Goal: Information Seeking & Learning: Learn about a topic

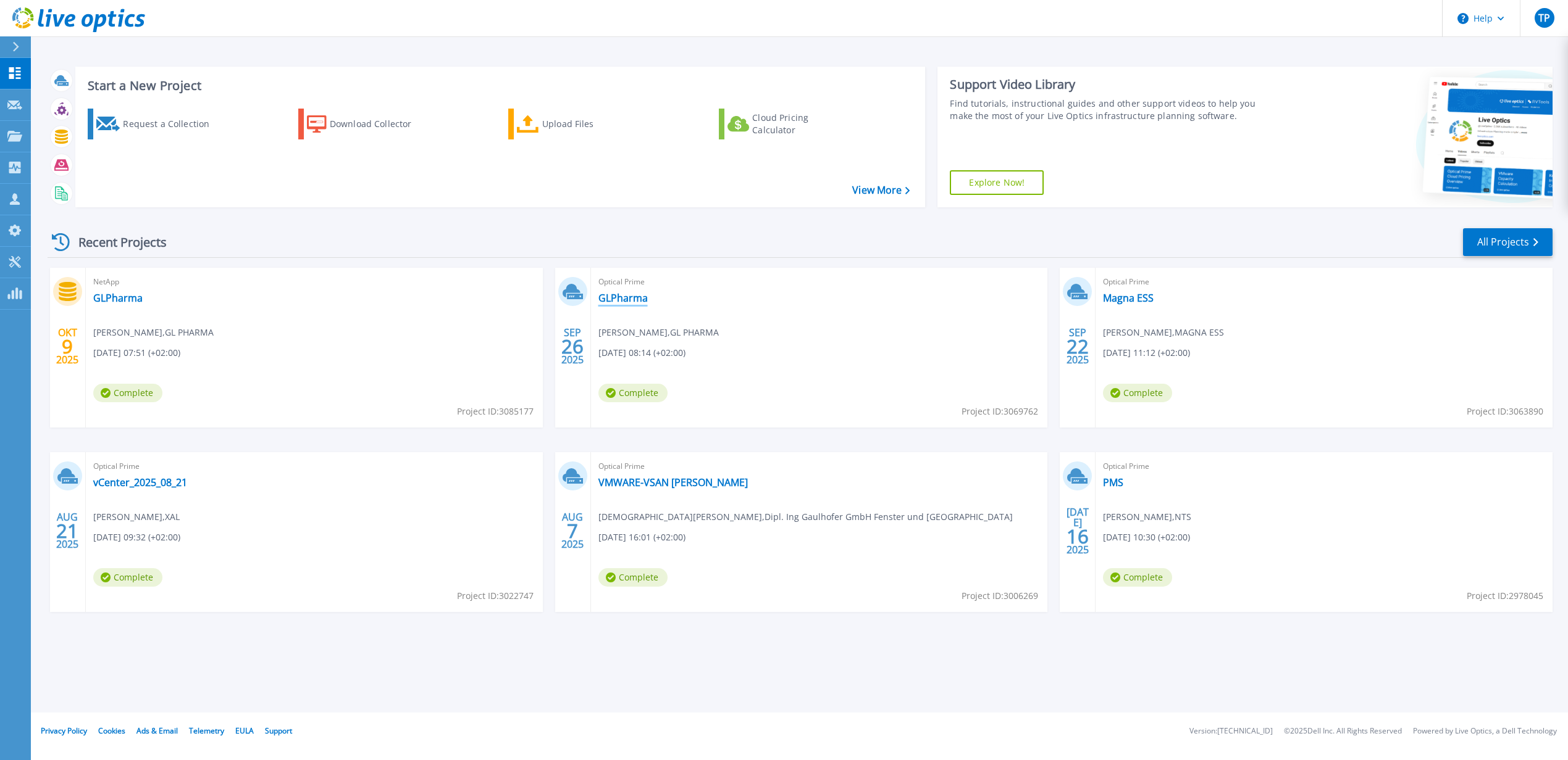
click at [617, 296] on link "GLPharma" at bounding box center [623, 298] width 49 height 12
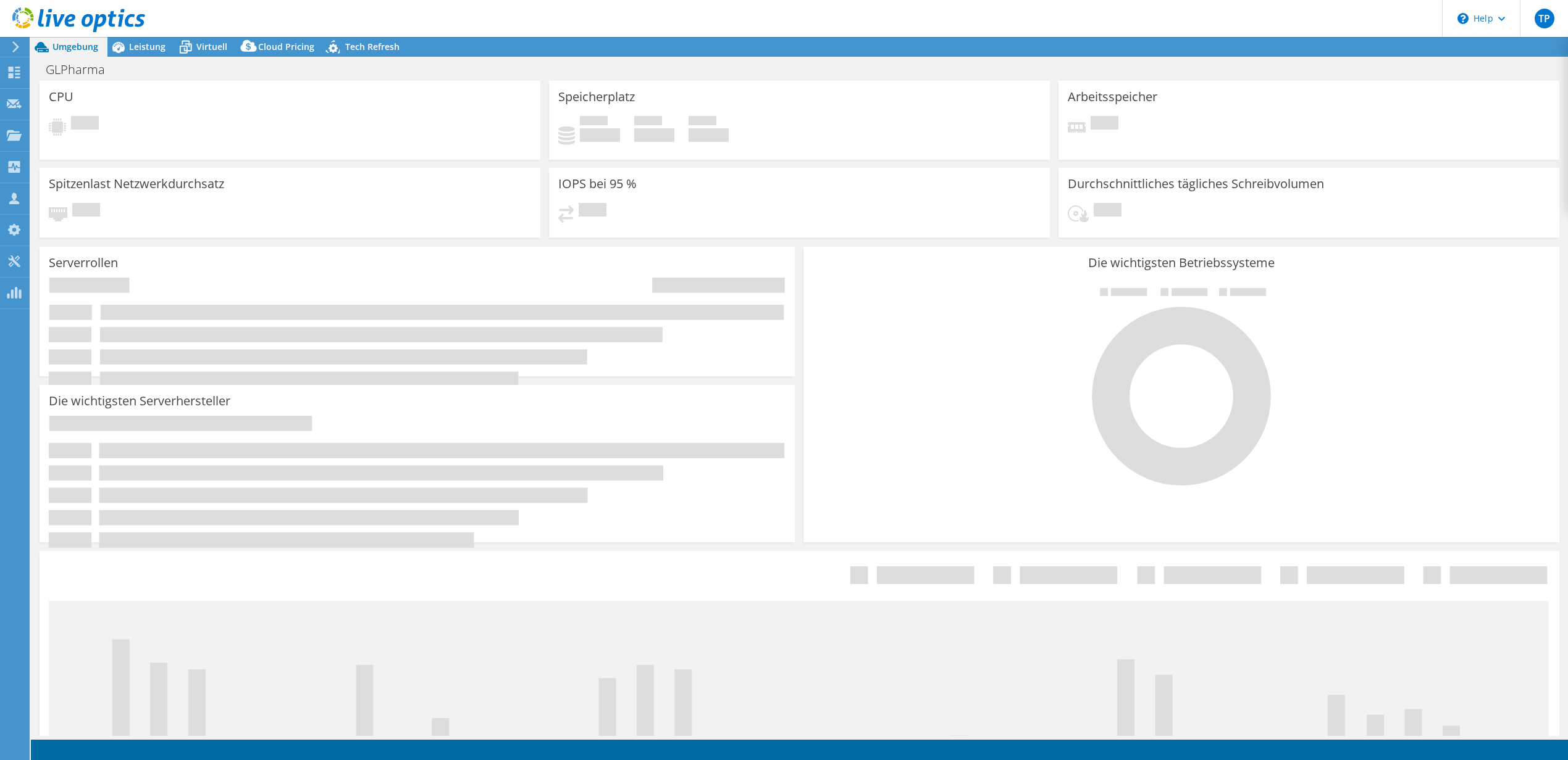
select select "EUFrankfurt"
select select "EUR"
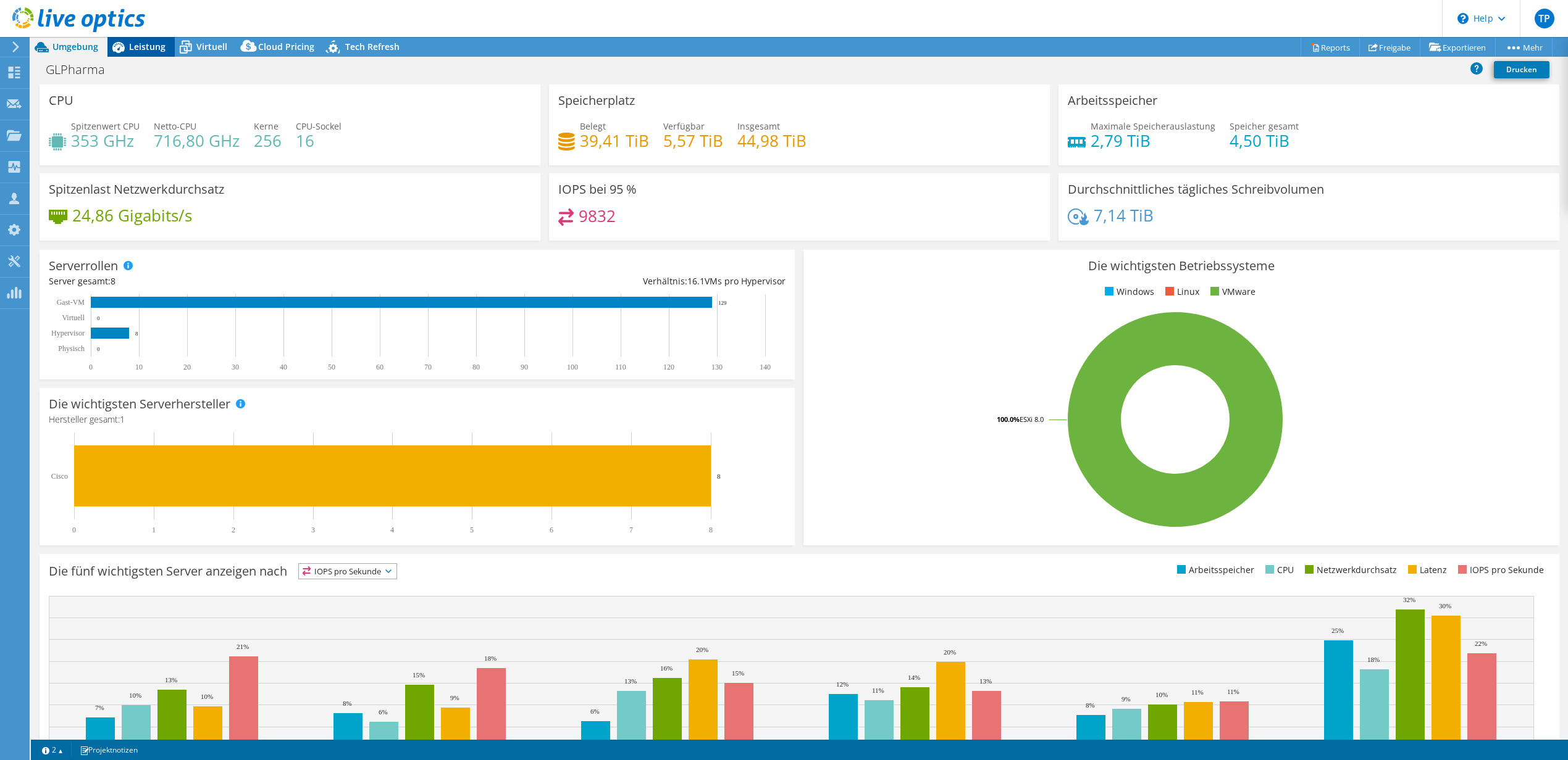
click at [144, 47] on span "Leistung" at bounding box center [147, 46] width 36 height 12
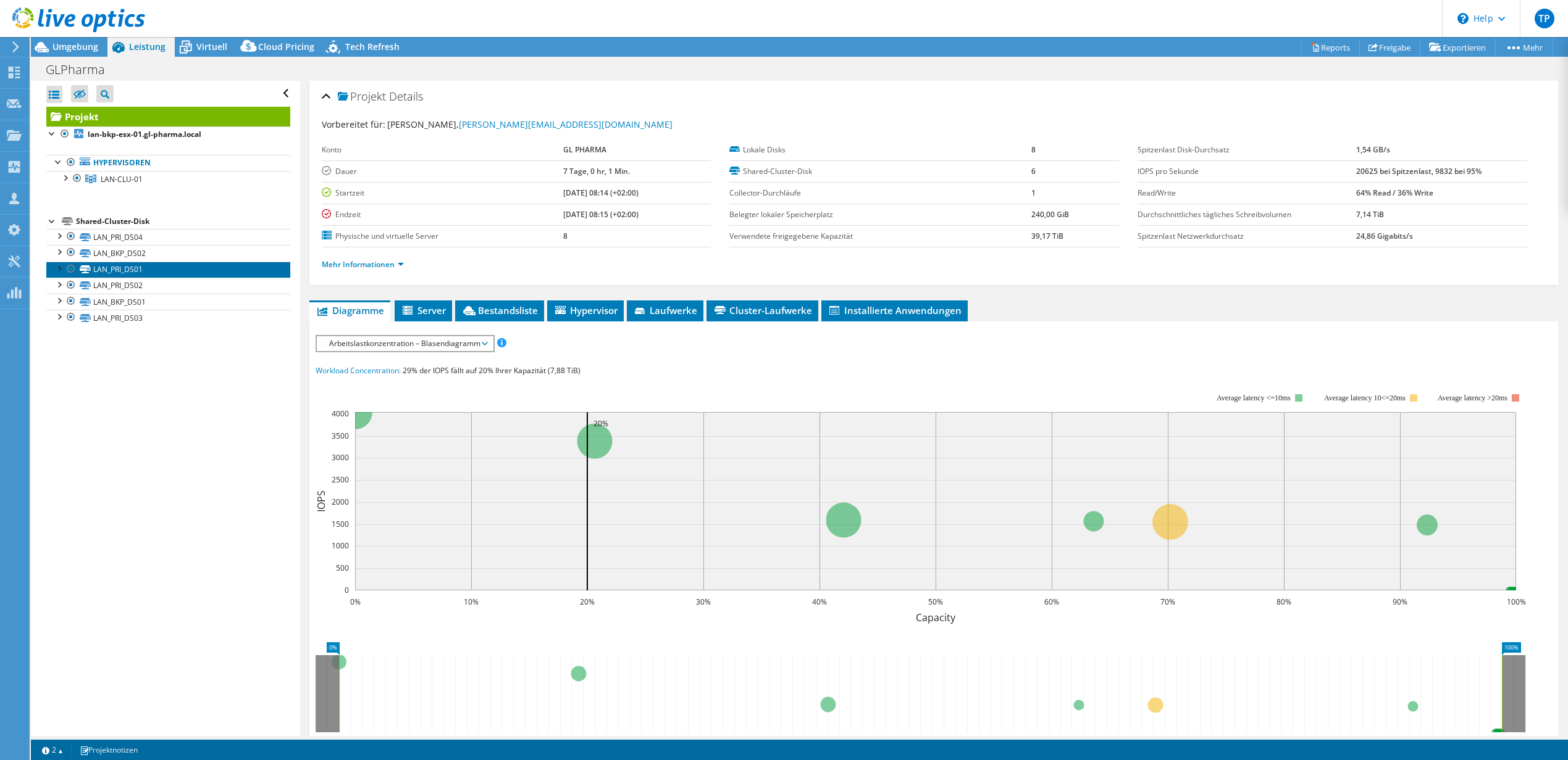
click at [160, 276] on link "LAN_PRI_DS01" at bounding box center [169, 269] width 244 height 16
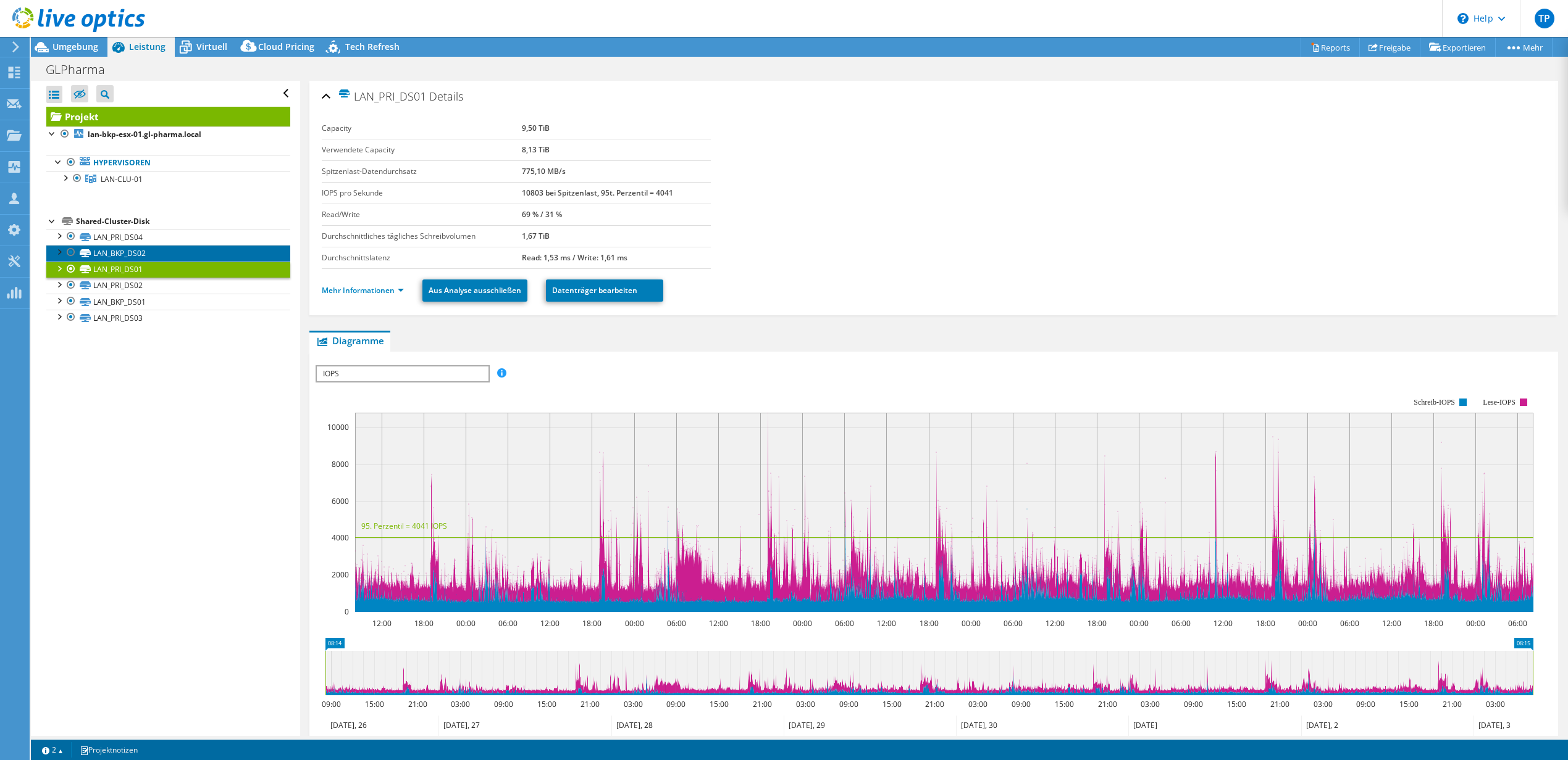
click at [145, 255] on link "LAN_BKP_DS02" at bounding box center [169, 253] width 244 height 16
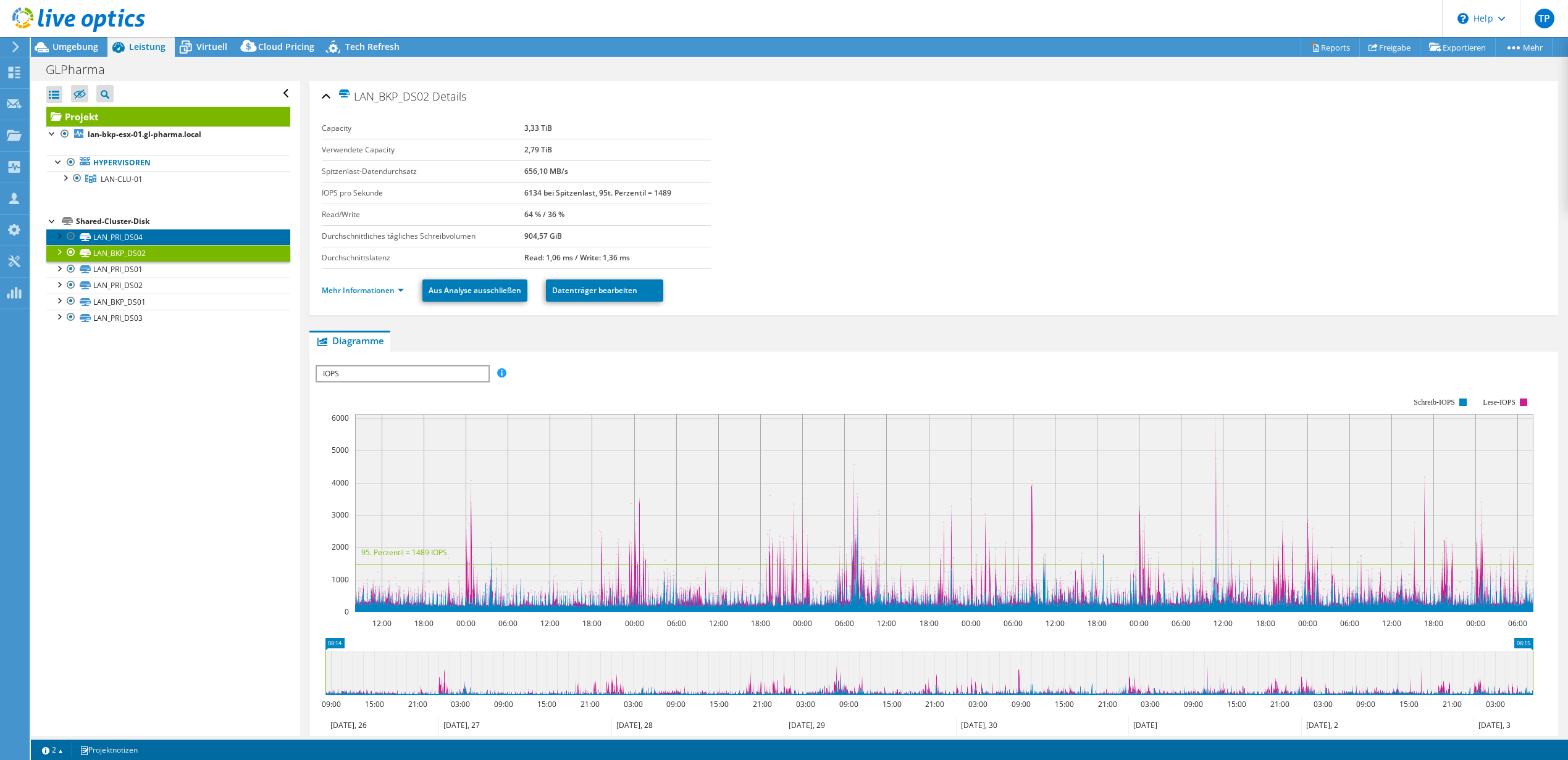
click at [170, 241] on link "LAN_PRI_DS04" at bounding box center [169, 236] width 244 height 16
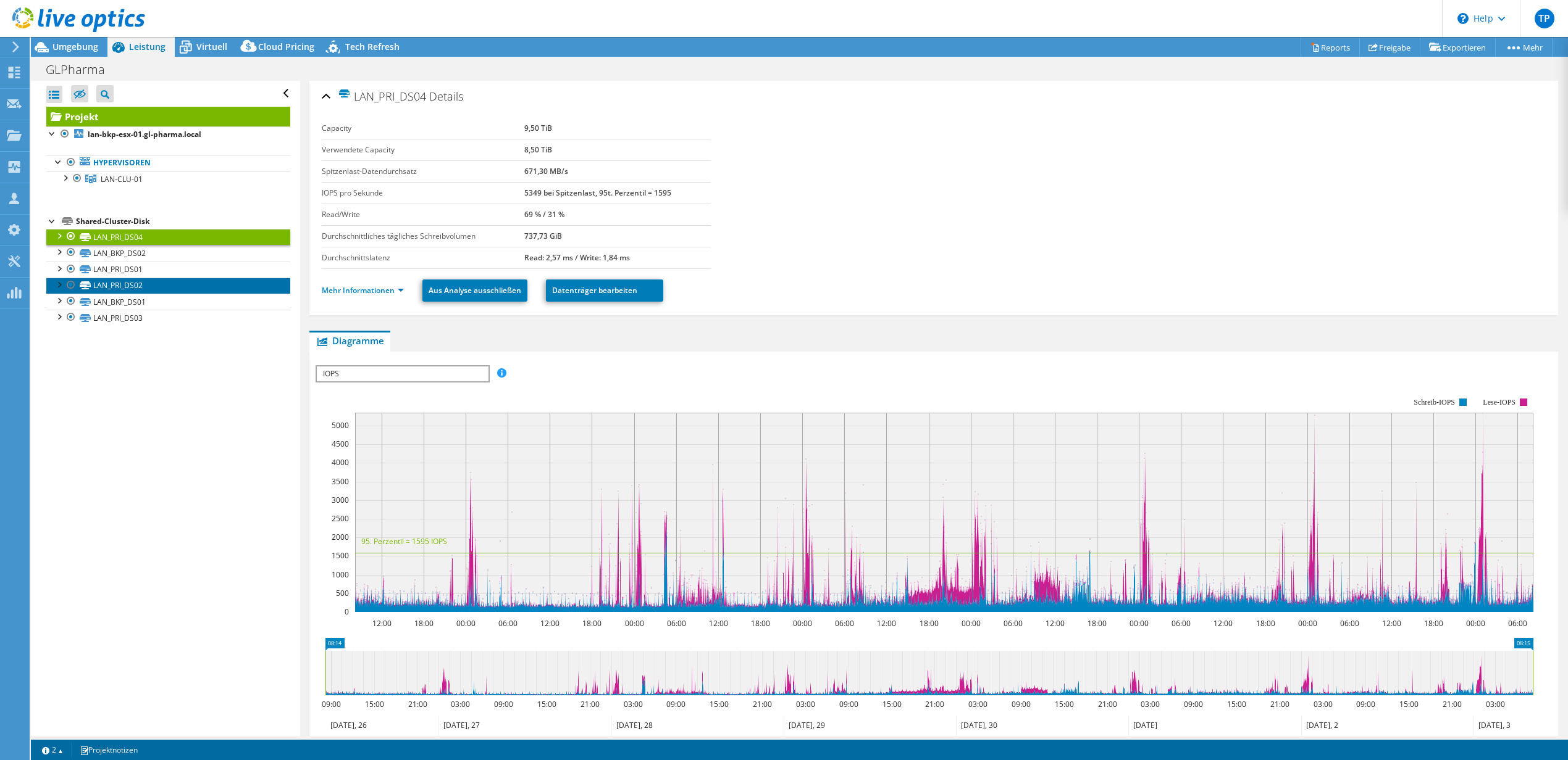
click at [158, 281] on link "LAN_PRI_DS02" at bounding box center [169, 286] width 244 height 16
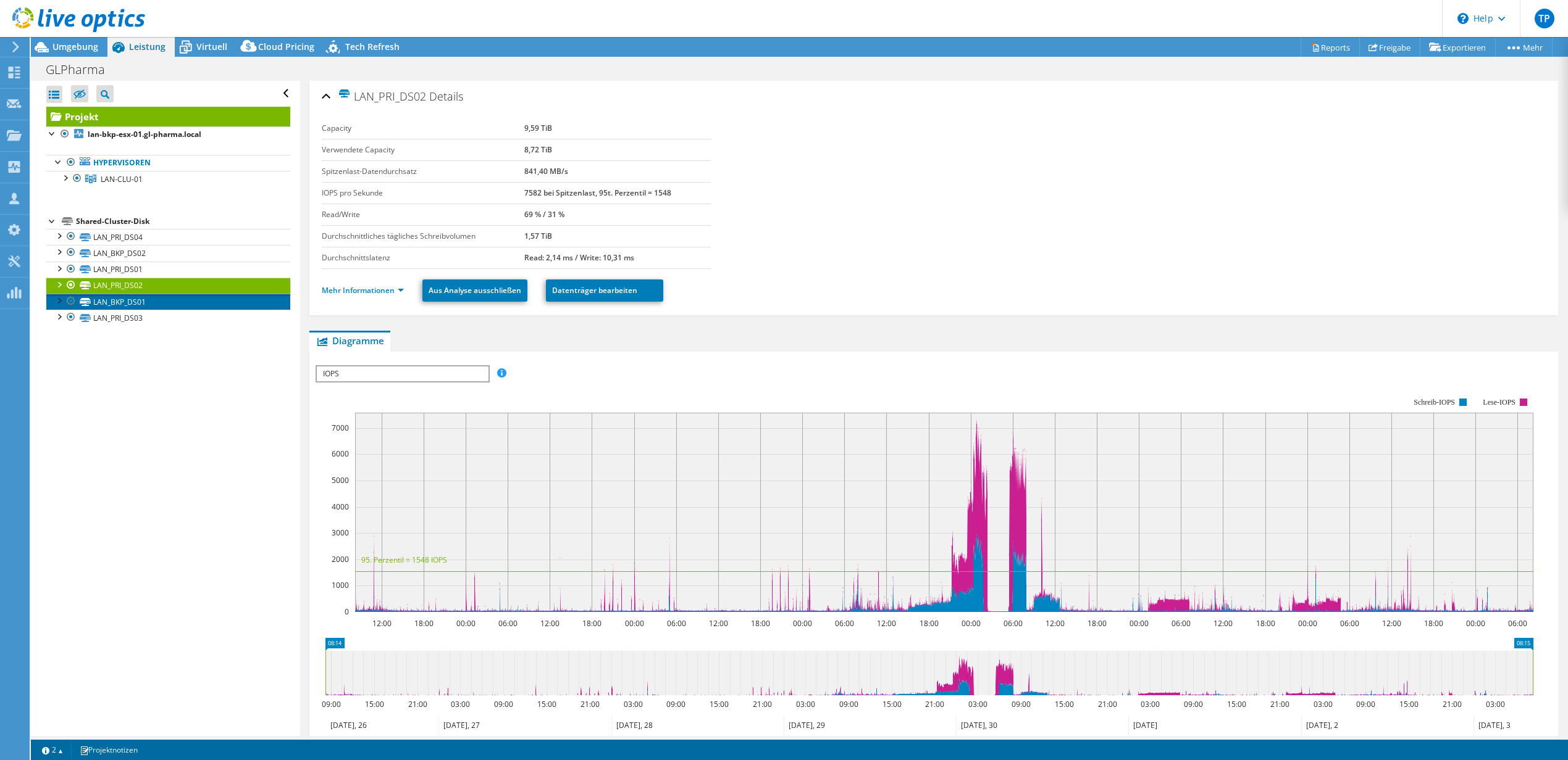
click at [151, 303] on link "LAN_BKP_DS01" at bounding box center [169, 301] width 244 height 16
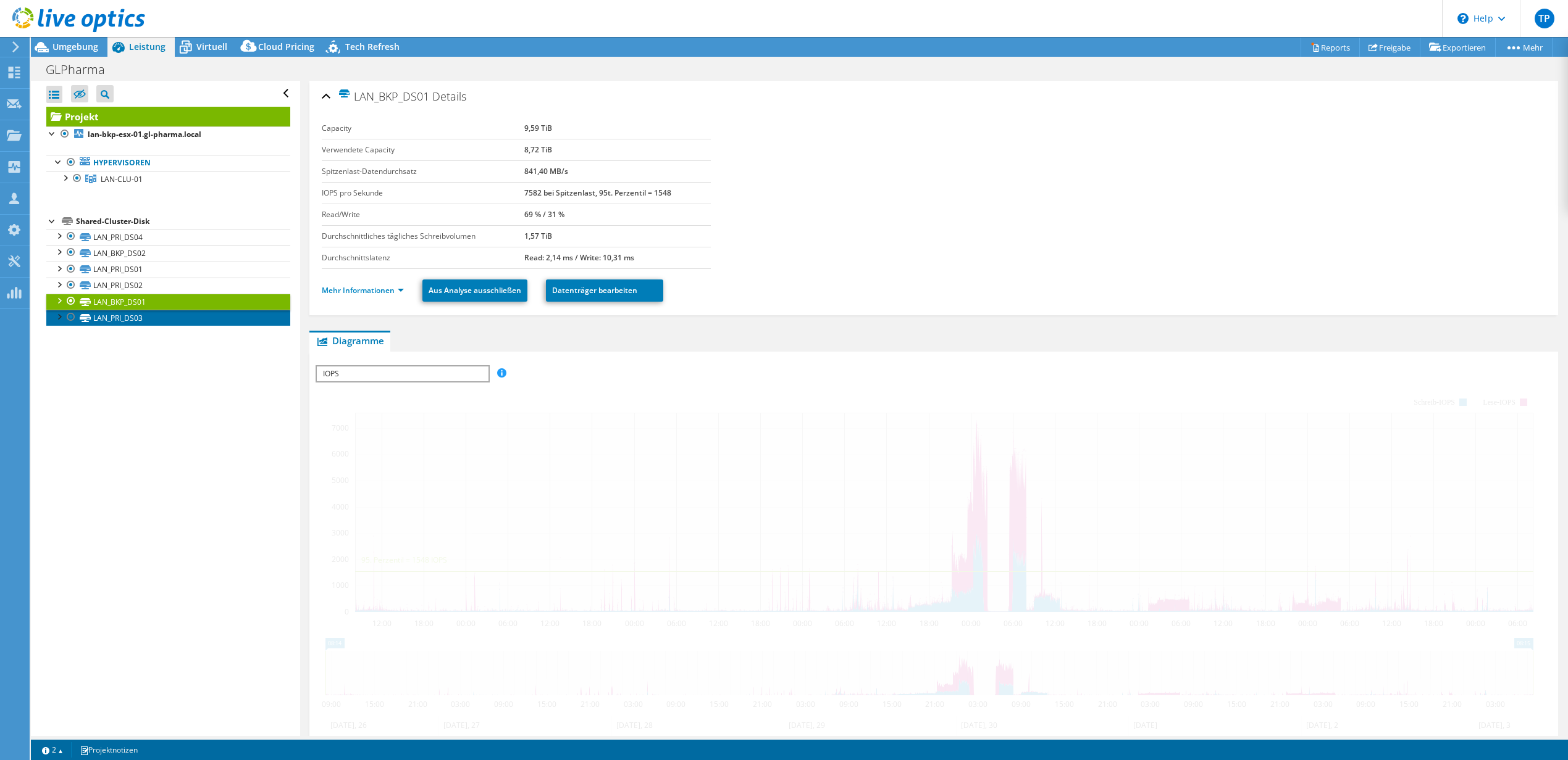
click at [148, 320] on link "LAN_PRI_DS03" at bounding box center [169, 317] width 244 height 16
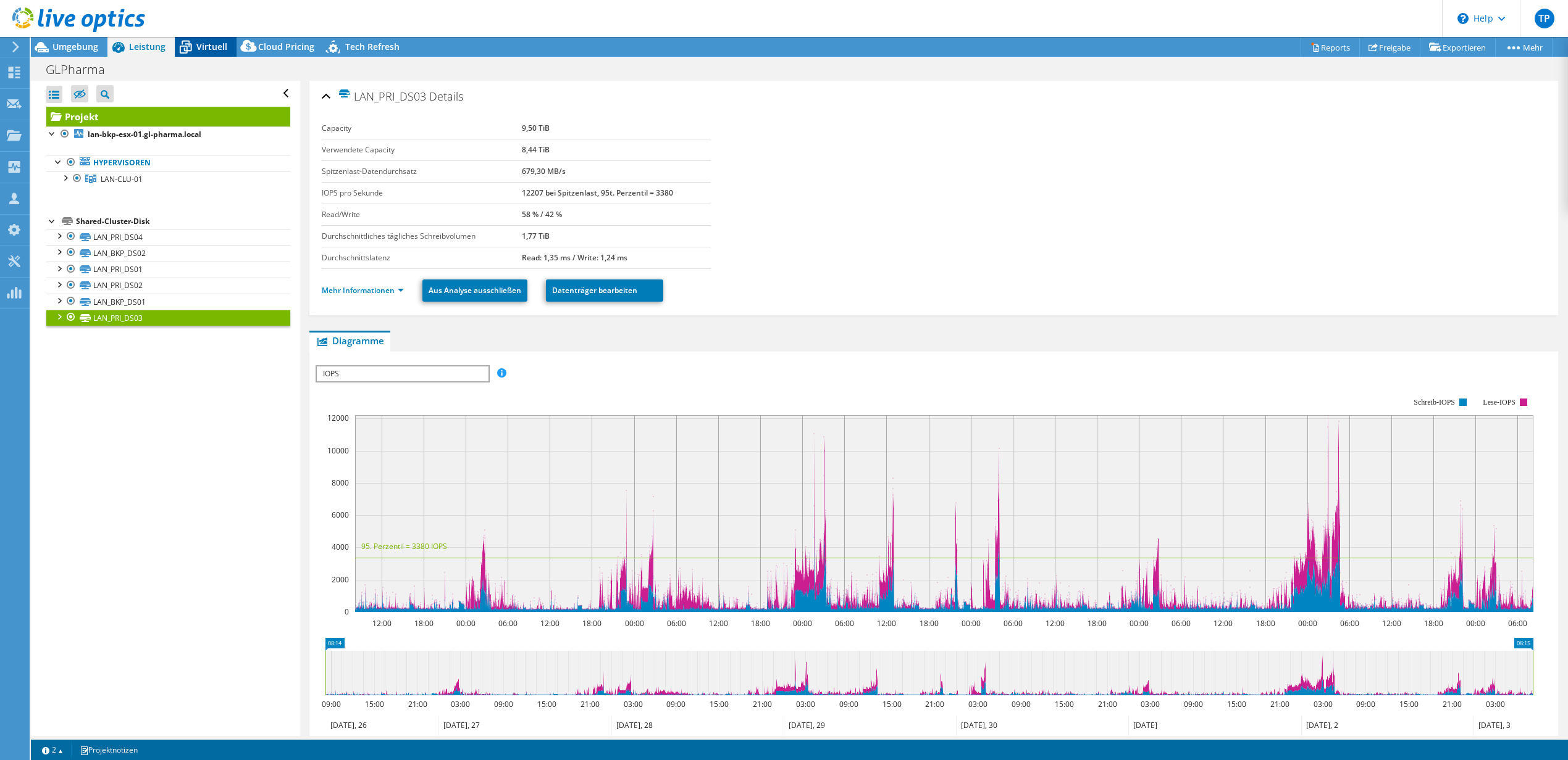
click at [209, 50] on span "Virtuell" at bounding box center [212, 46] width 31 height 12
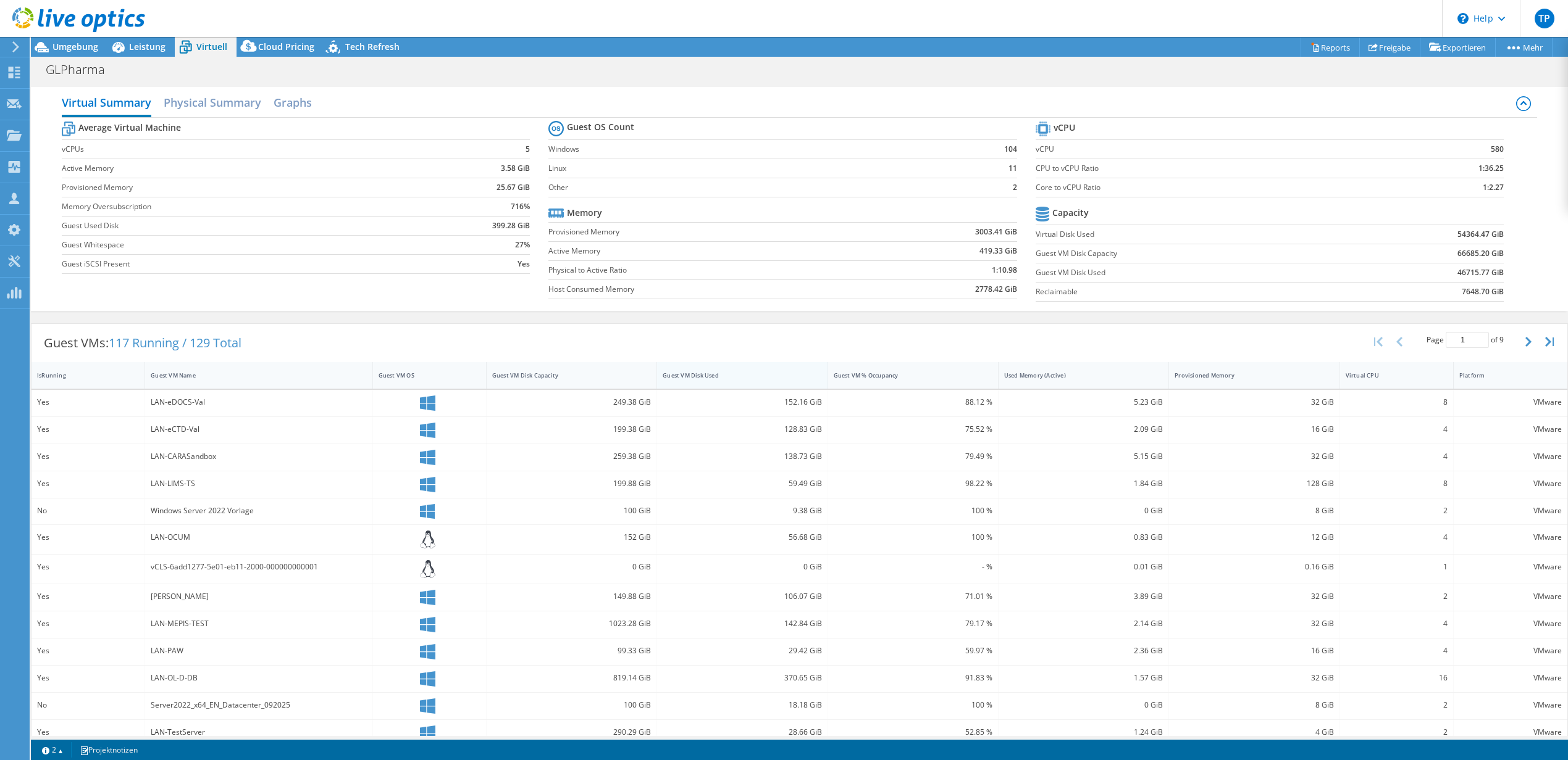
click at [717, 375] on div "Guest VM Disk Used" at bounding box center [734, 376] width 144 height 8
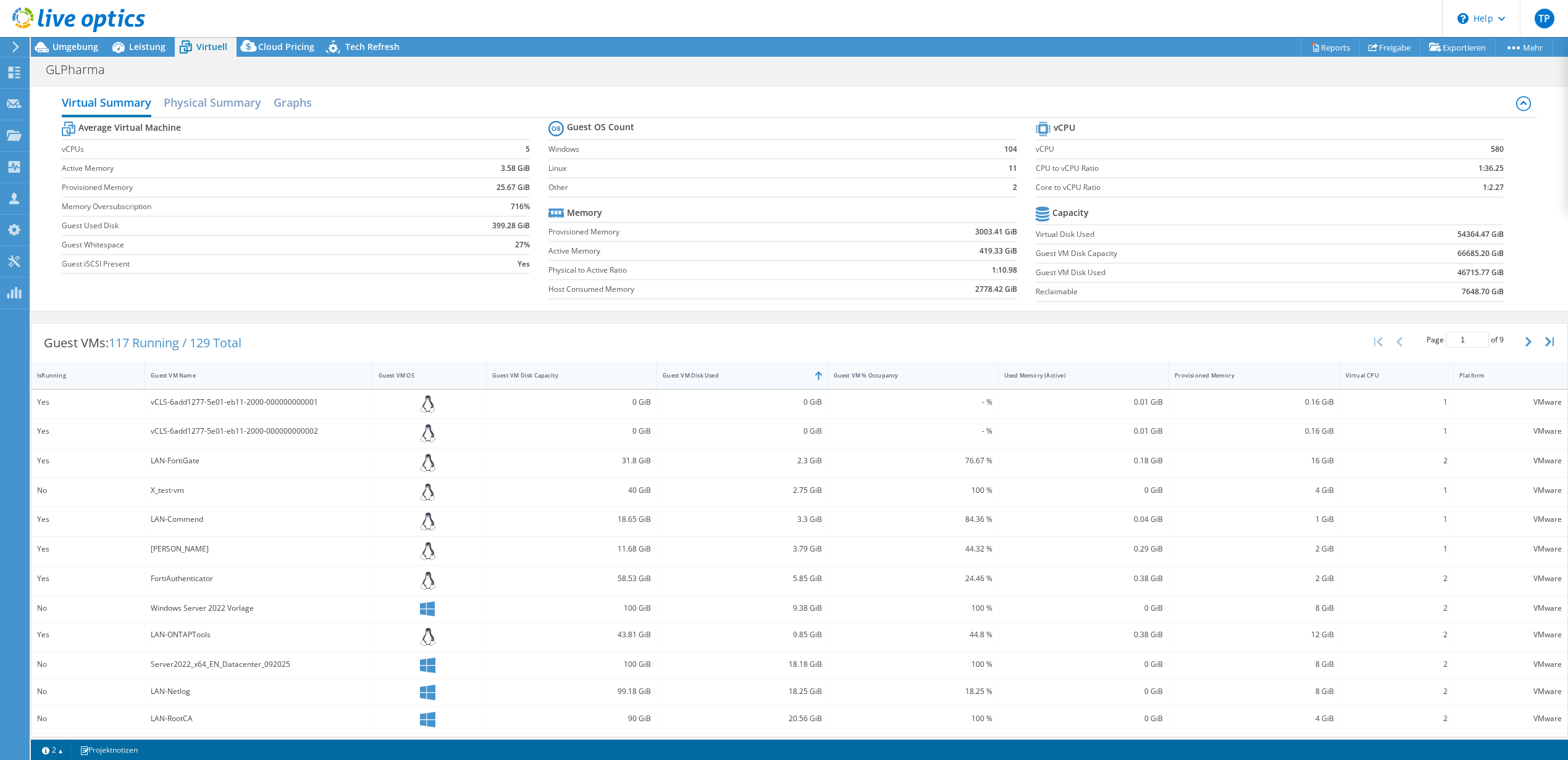
click at [743, 372] on div "Guest VM Disk Used" at bounding box center [734, 376] width 144 height 8
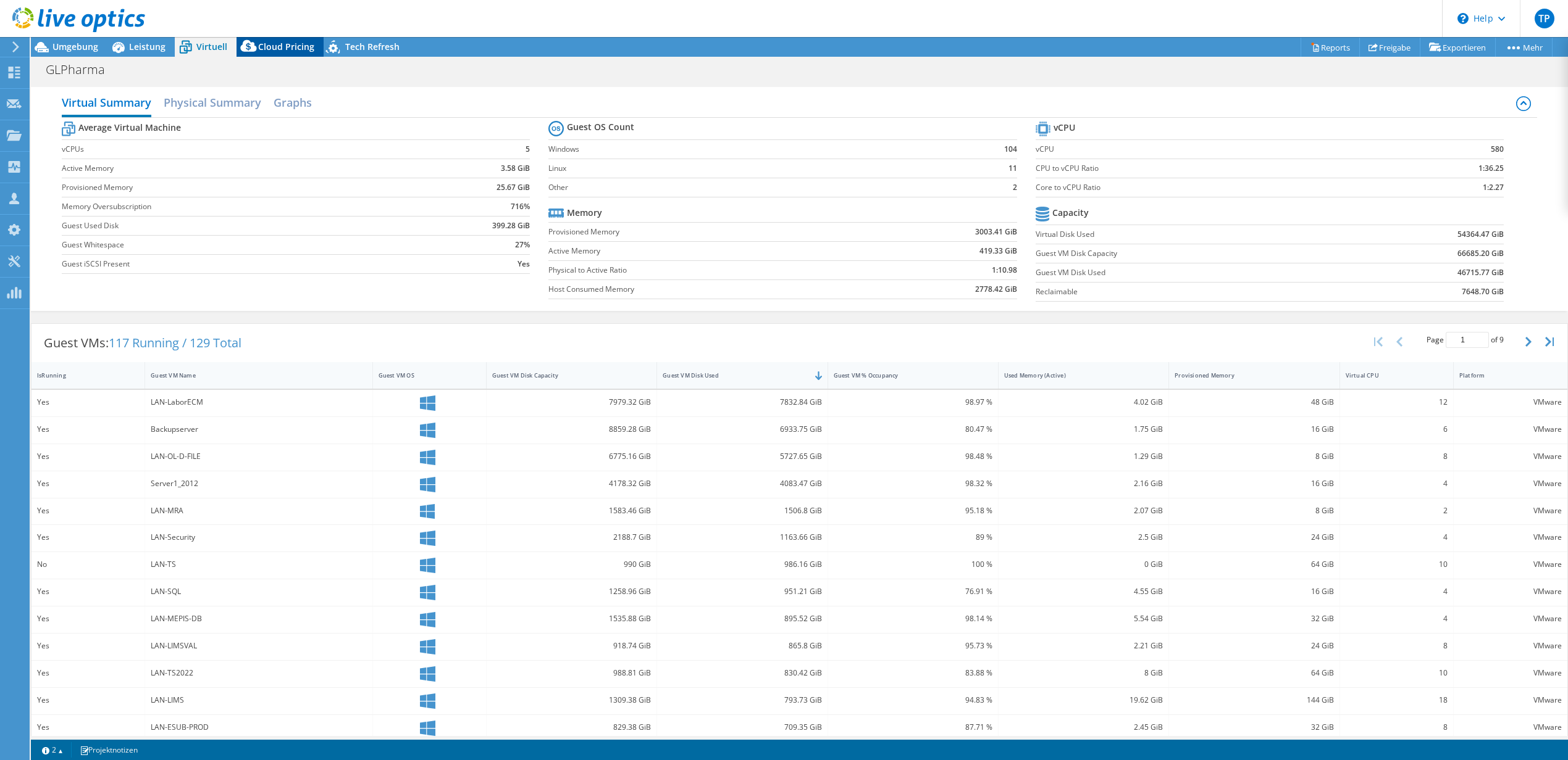
click at [280, 45] on span "Cloud Pricing" at bounding box center [286, 46] width 56 height 12
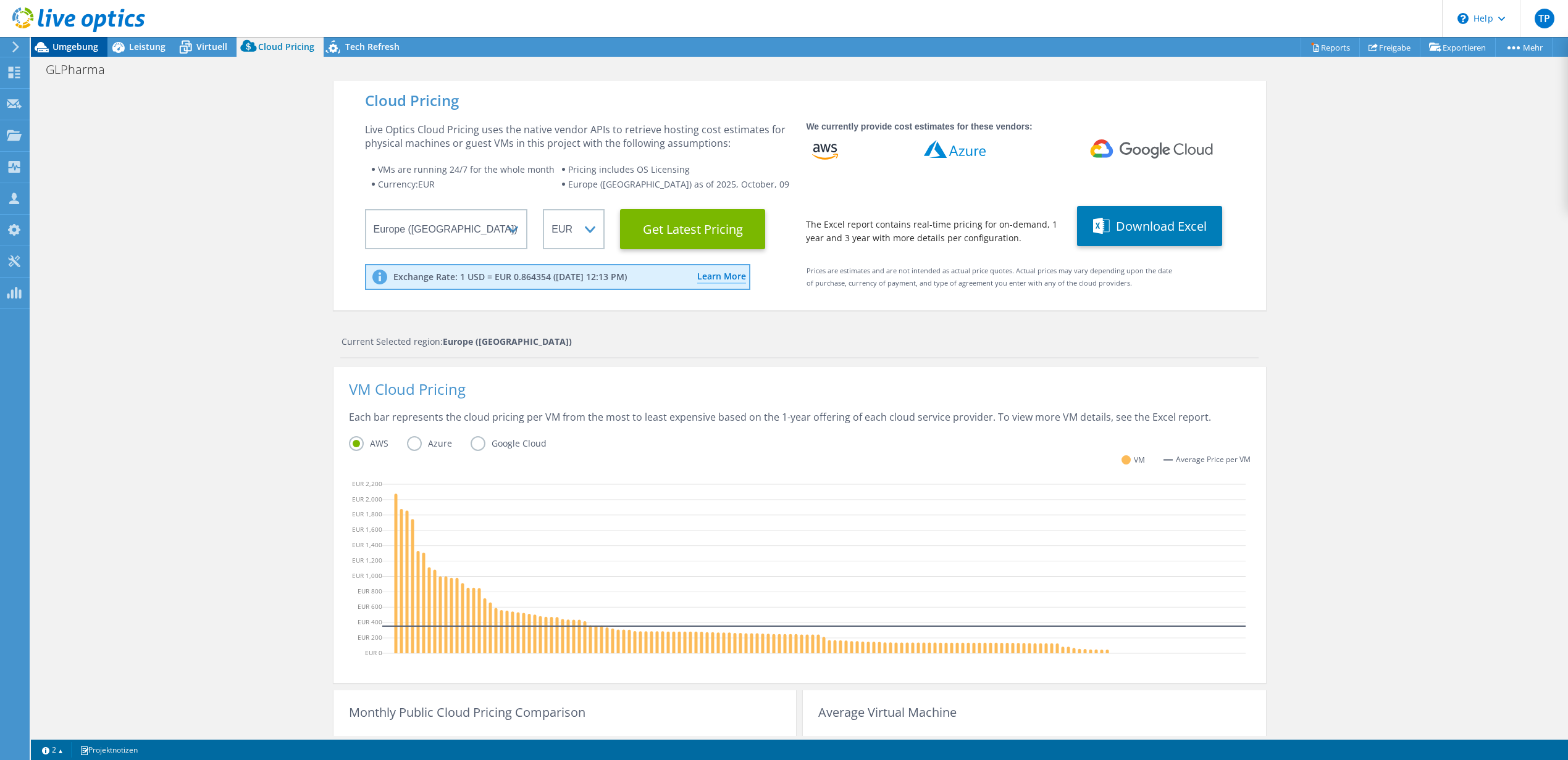
click at [48, 48] on icon at bounding box center [42, 47] width 22 height 22
